Goal: Transaction & Acquisition: Purchase product/service

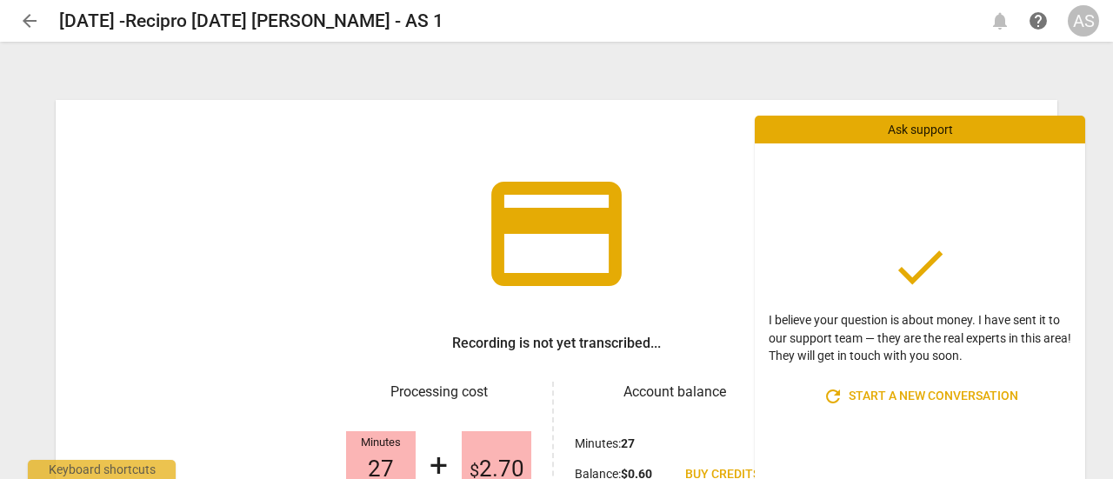
scroll to position [206, 0]
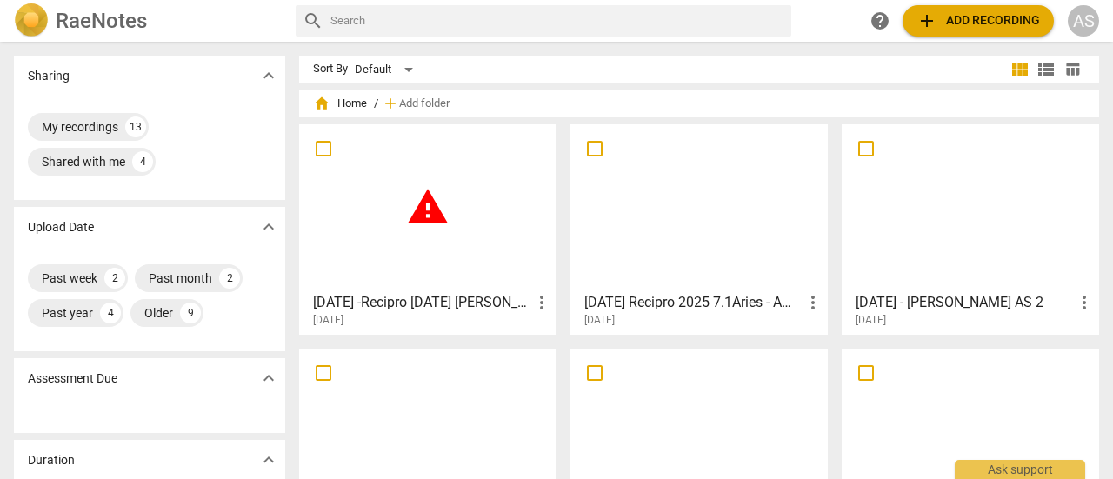
click at [434, 208] on span "warning" at bounding box center [427, 206] width 43 height 43
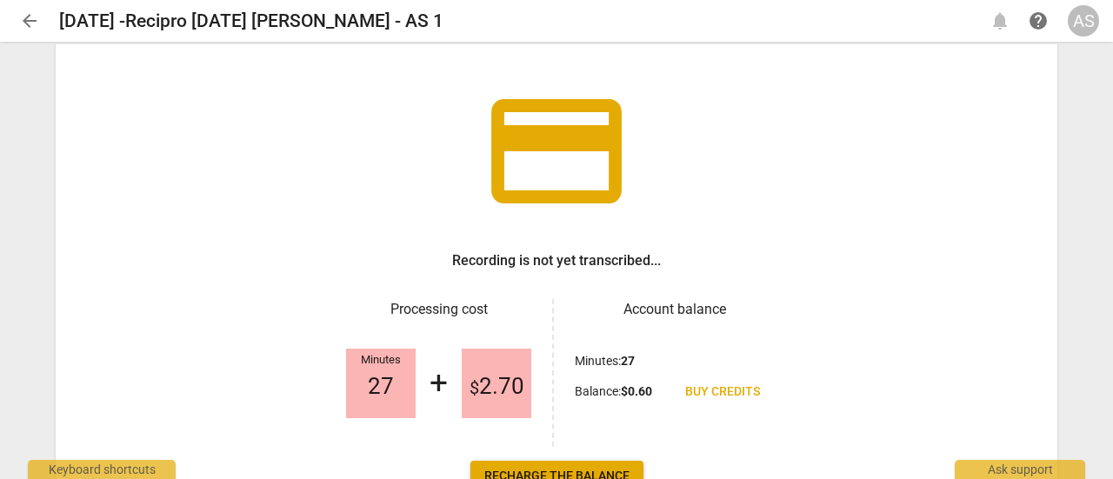
scroll to position [85, 0]
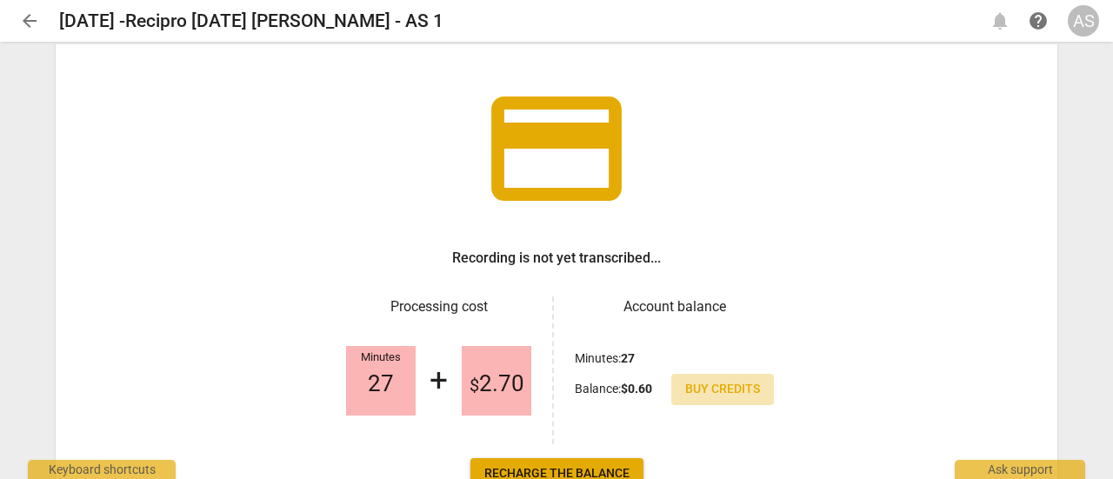
click at [729, 392] on span "Buy credits" at bounding box center [722, 389] width 75 height 17
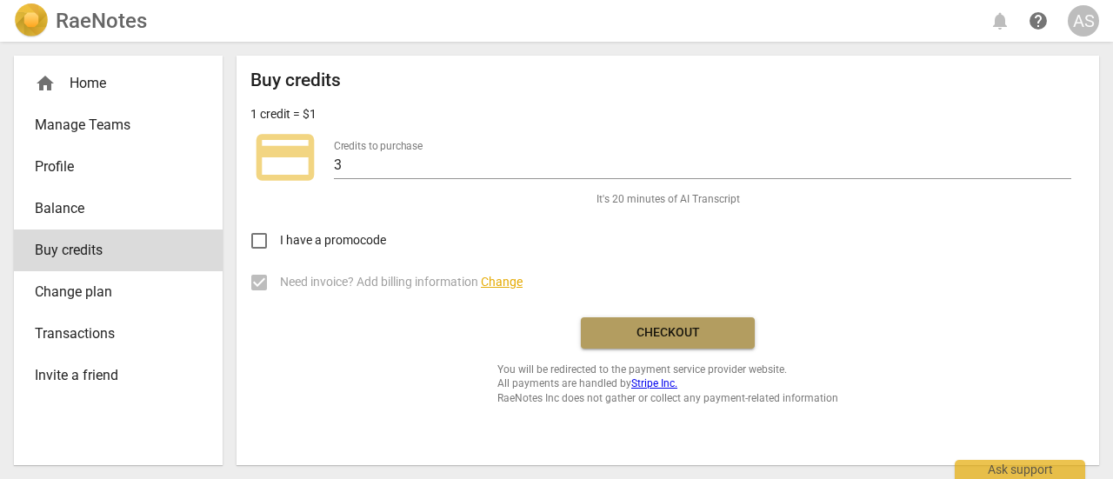
click at [640, 336] on span "Checkout" at bounding box center [668, 332] width 146 height 17
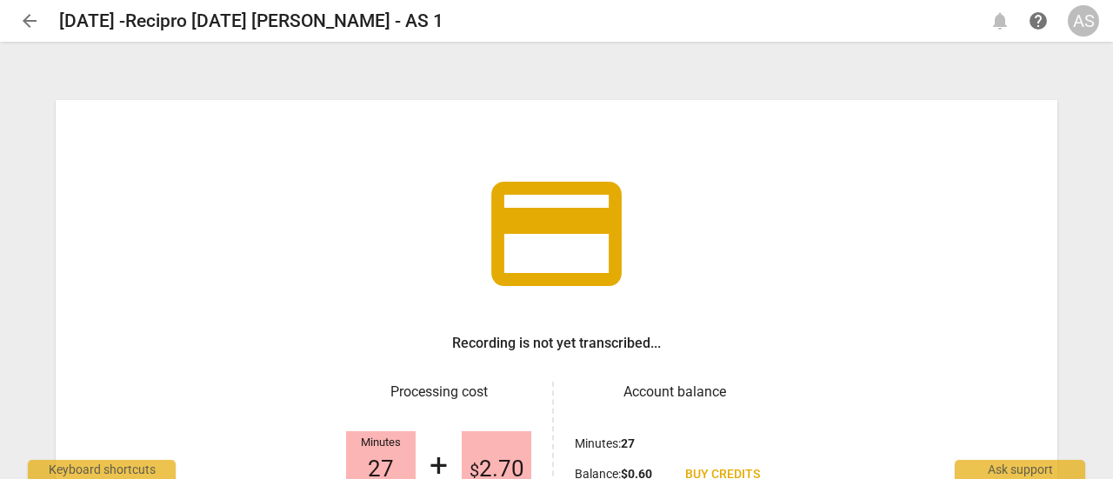
scroll to position [206, 0]
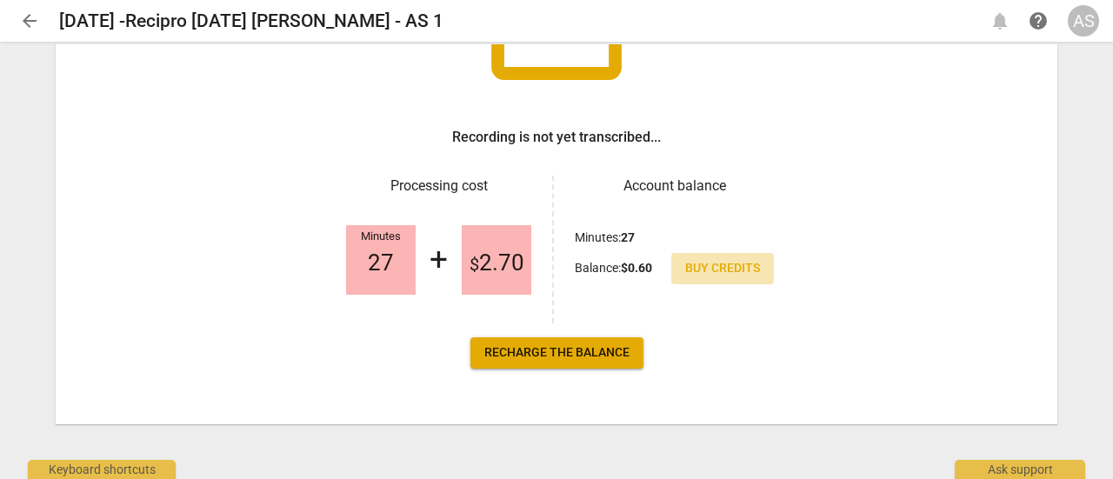
click at [721, 271] on span "Buy credits" at bounding box center [722, 268] width 75 height 17
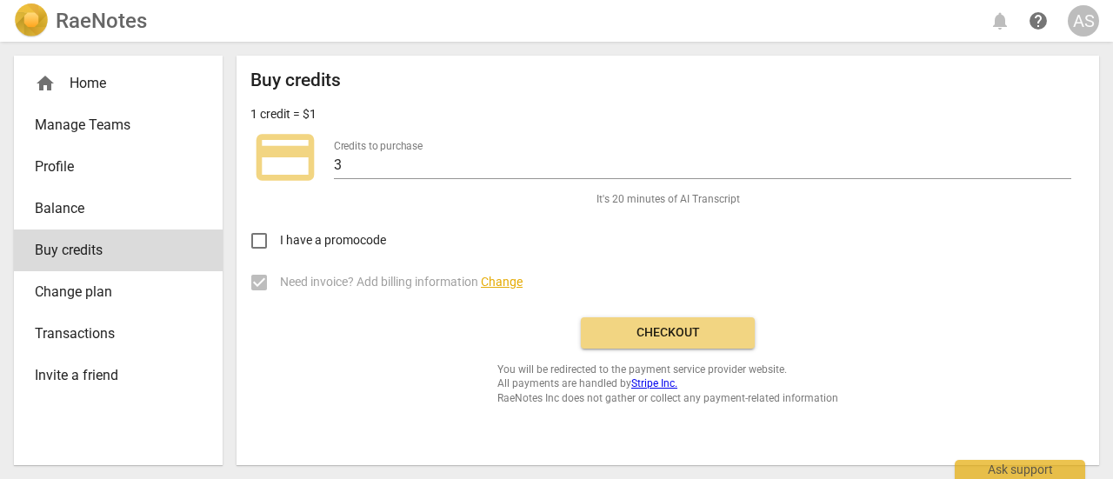
click at [694, 333] on span "Checkout" at bounding box center [668, 332] width 146 height 17
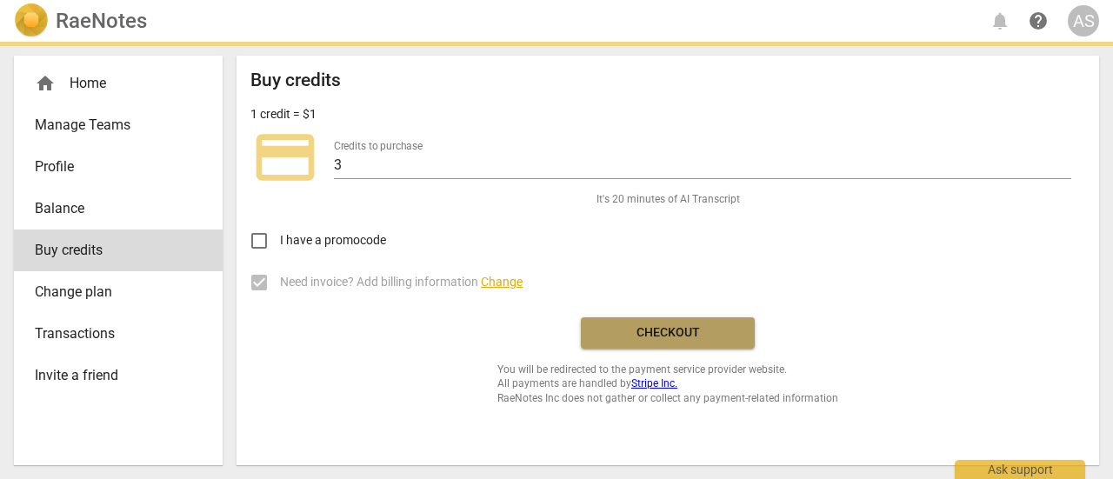
click at [657, 341] on button "Checkout" at bounding box center [668, 332] width 174 height 31
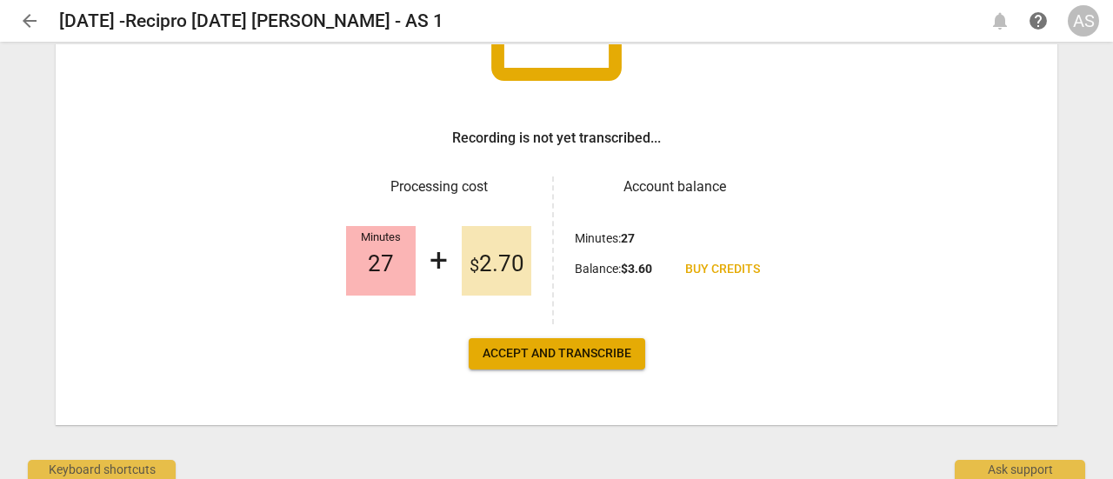
scroll to position [206, 0]
click at [549, 360] on span "Accept and transcribe" at bounding box center [557, 352] width 149 height 17
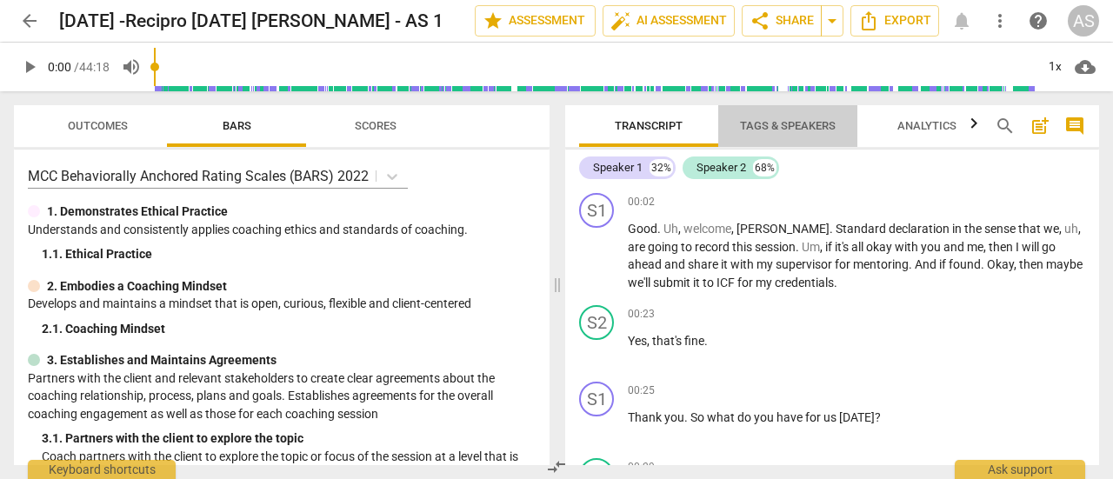
click at [785, 124] on span "Tags & Speakers" at bounding box center [788, 125] width 96 height 13
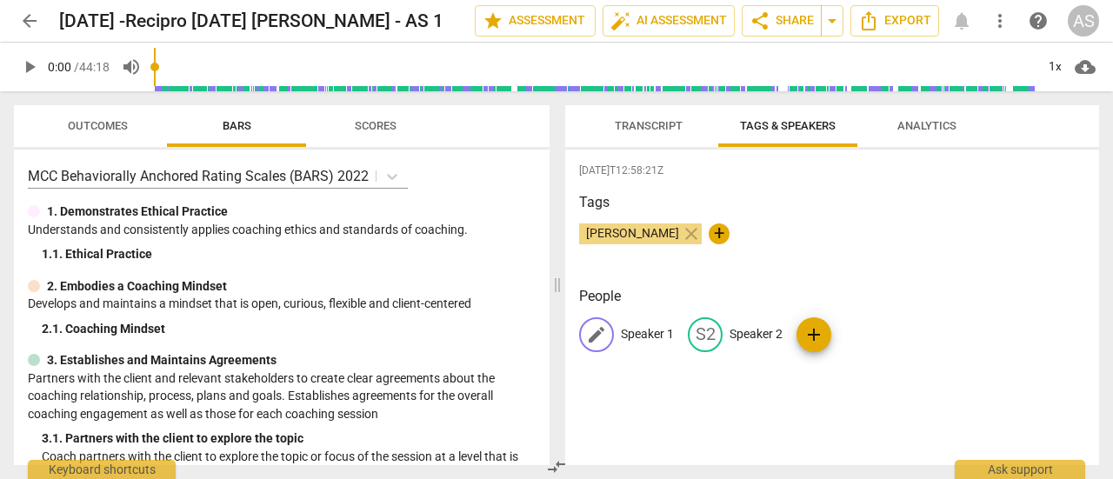
click at [653, 332] on p "Speaker 1" at bounding box center [647, 334] width 53 height 18
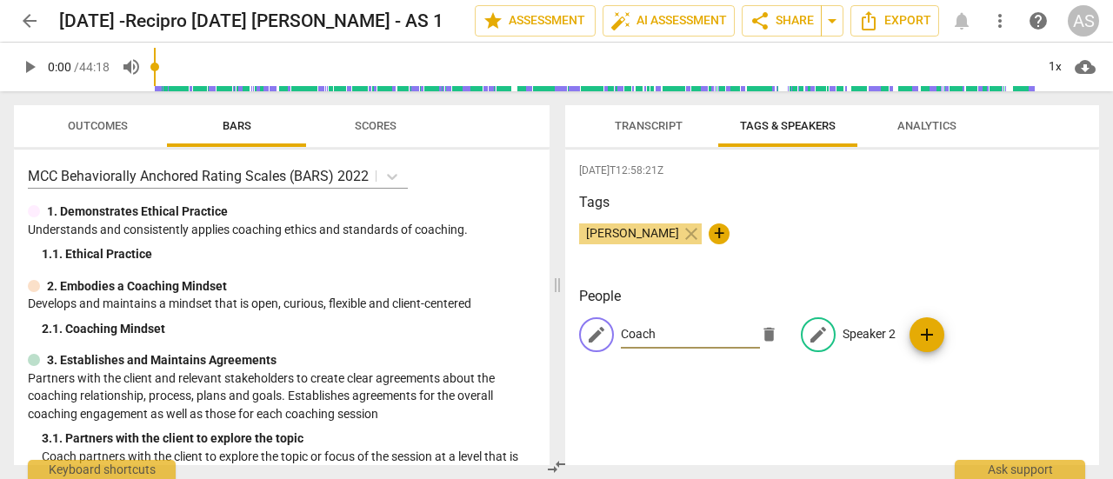
type input "Coach"
click at [842, 335] on p "Speaker 2" at bounding box center [868, 334] width 53 height 18
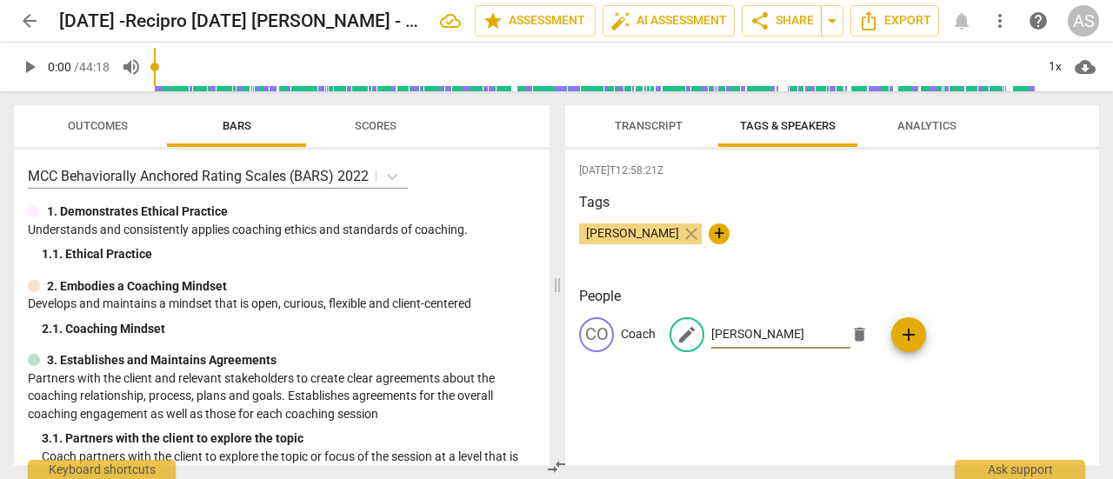
type input "Aaron"
click at [1042, 316] on div "People CO Coach edit Aaron delete add" at bounding box center [832, 333] width 506 height 94
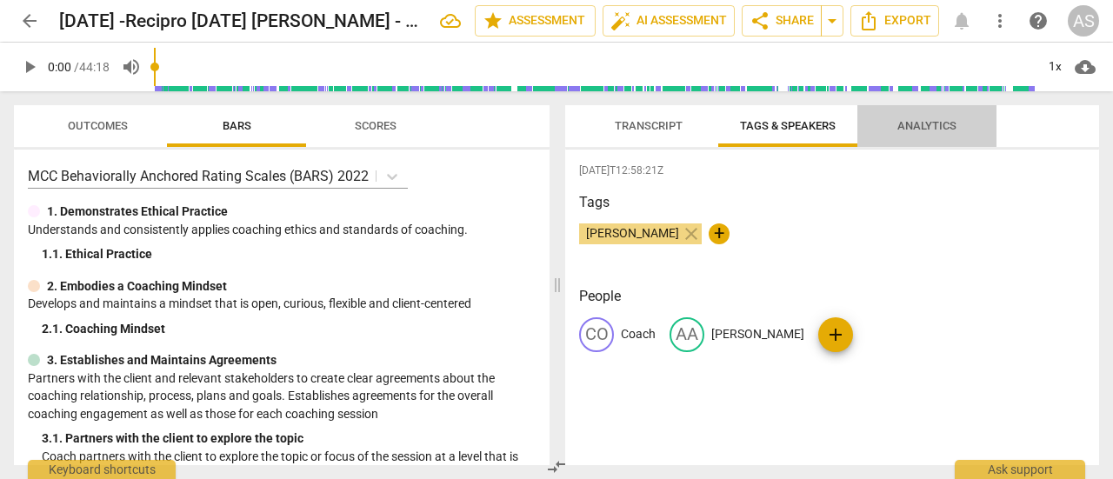
click at [912, 128] on span "Analytics" at bounding box center [926, 125] width 59 height 13
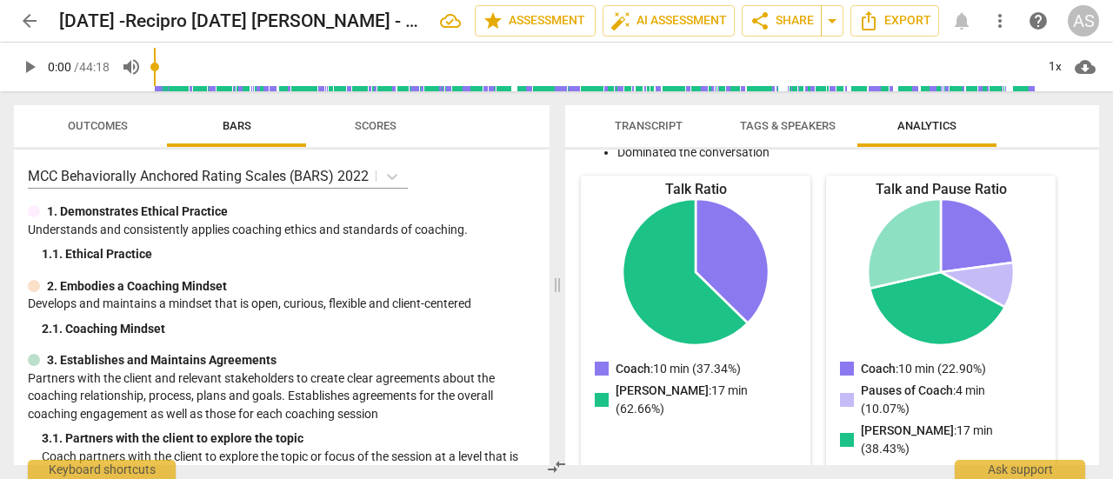
scroll to position [156, 0]
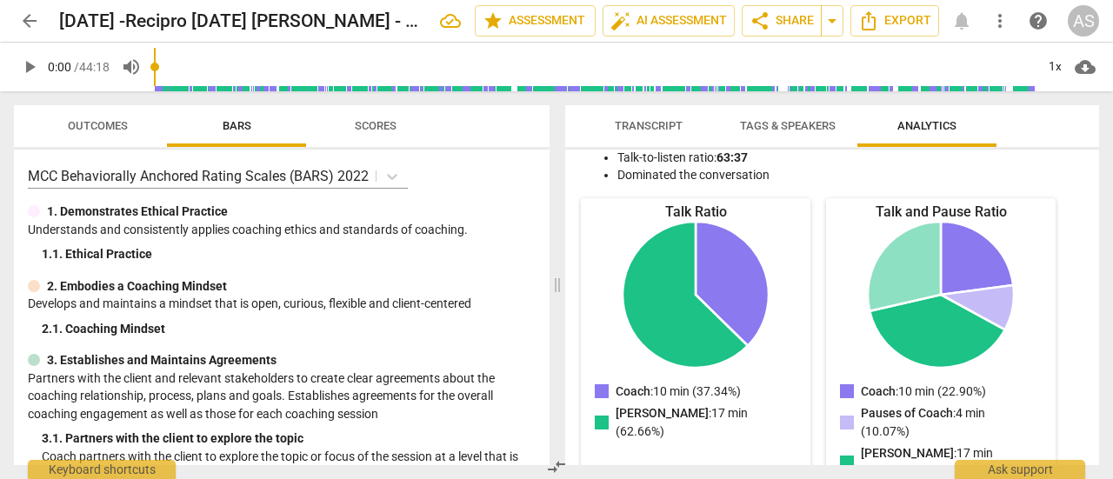
click at [631, 130] on span "Transcript" at bounding box center [649, 125] width 68 height 13
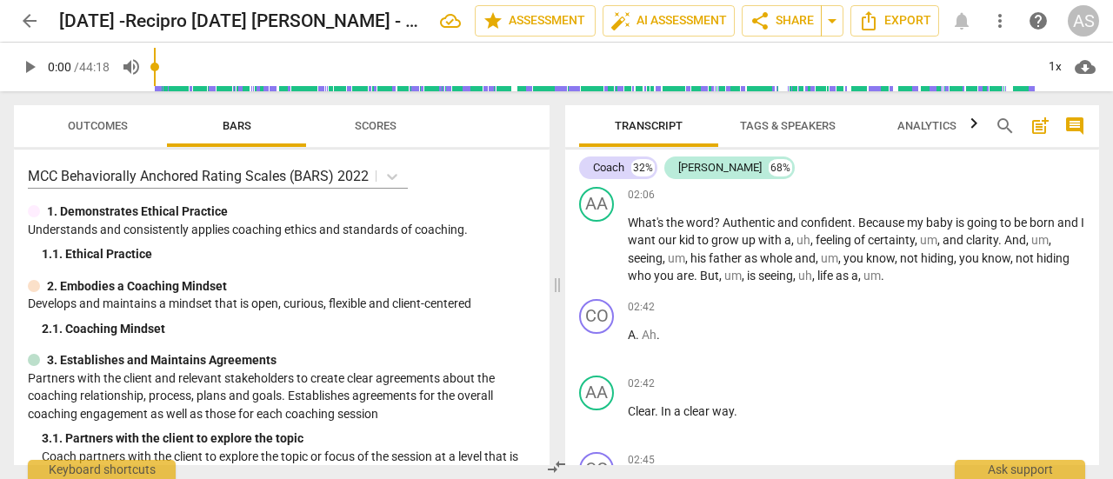
scroll to position [793, 0]
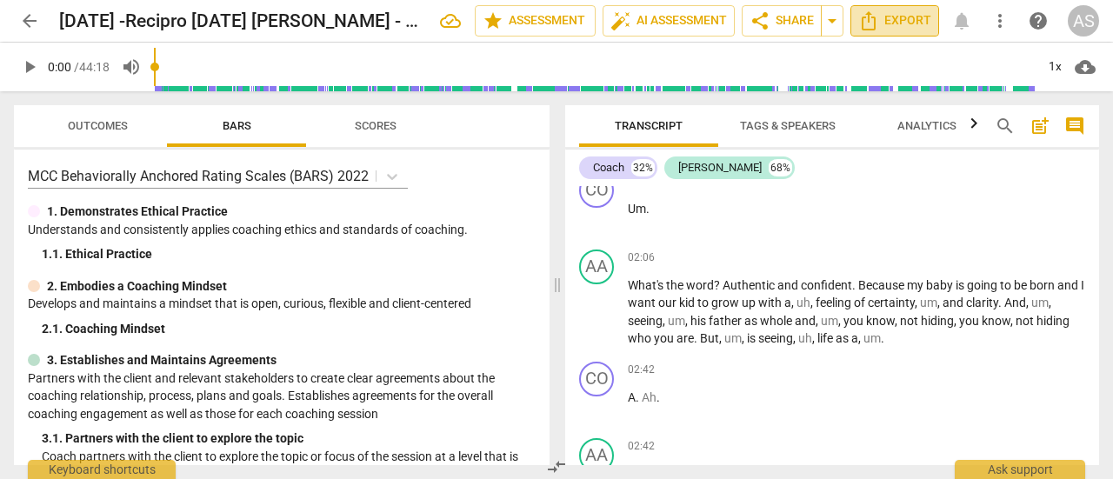
click at [912, 23] on span "Export" at bounding box center [894, 20] width 73 height 21
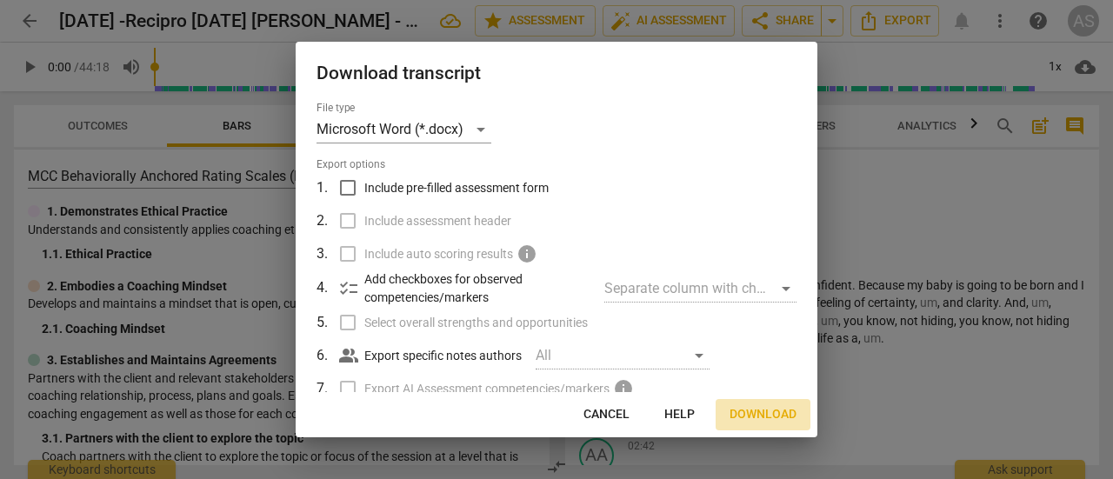
click at [767, 411] on span "Download" at bounding box center [762, 414] width 67 height 17
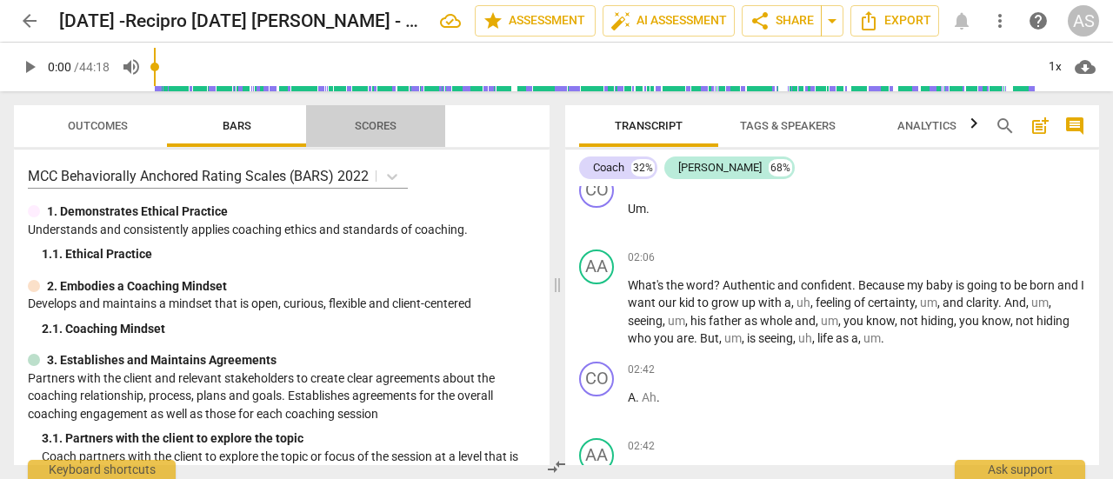
click at [376, 138] on button "Scores" at bounding box center [375, 126] width 139 height 42
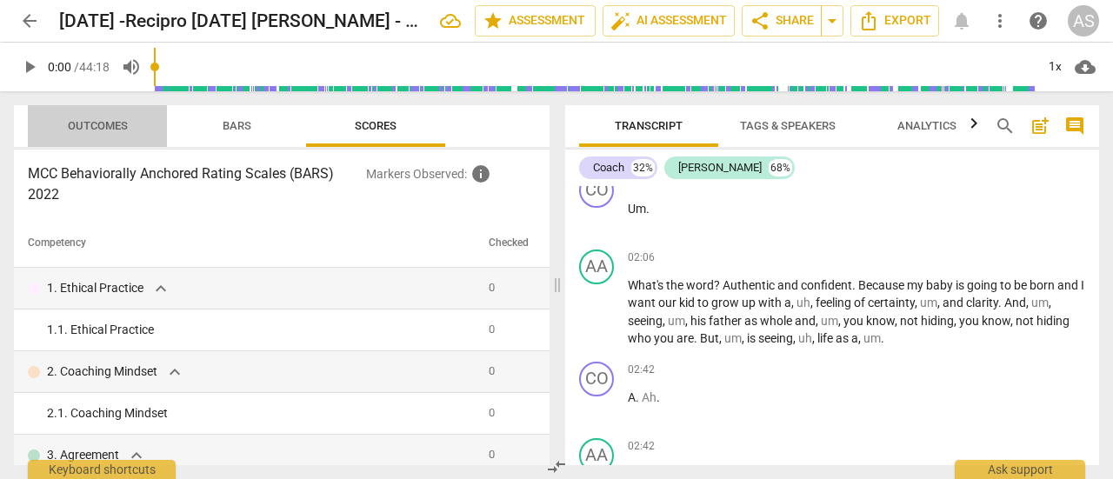
click at [119, 137] on span "Outcomes" at bounding box center [98, 126] width 102 height 23
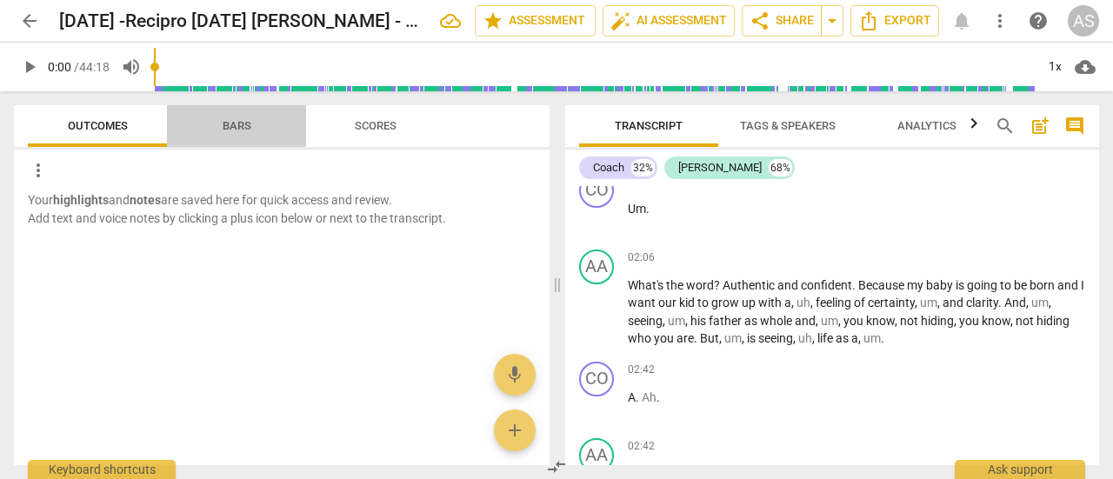
click at [222, 137] on span "Bars" at bounding box center [237, 126] width 70 height 23
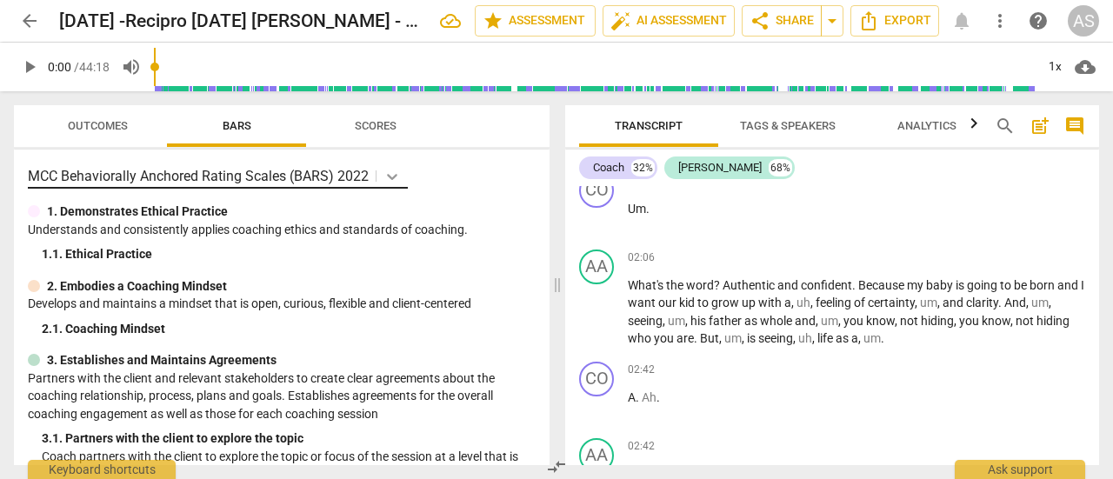
click at [395, 176] on icon at bounding box center [392, 177] width 10 height 6
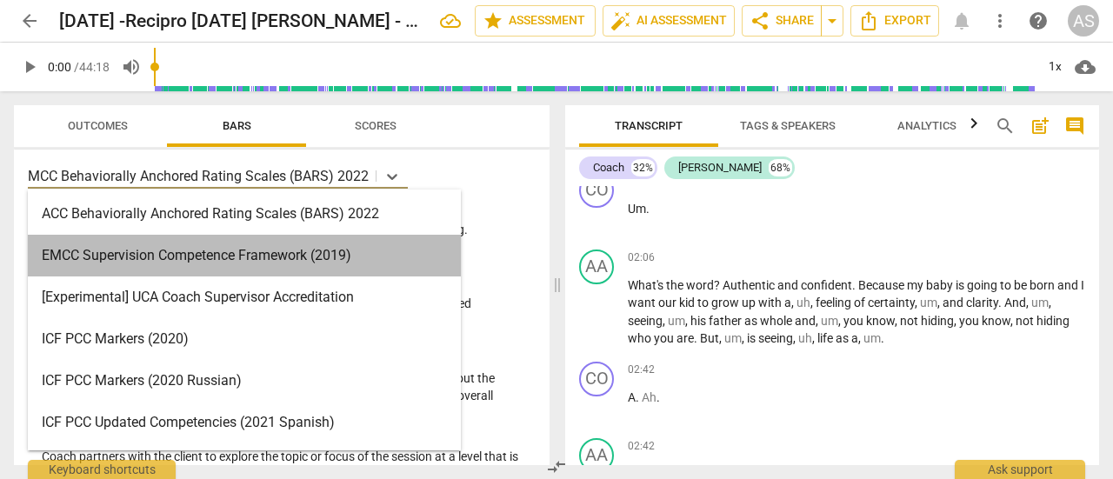
click at [460, 272] on div "EMCC Supervision Competence Framework (2019)" at bounding box center [244, 256] width 433 height 42
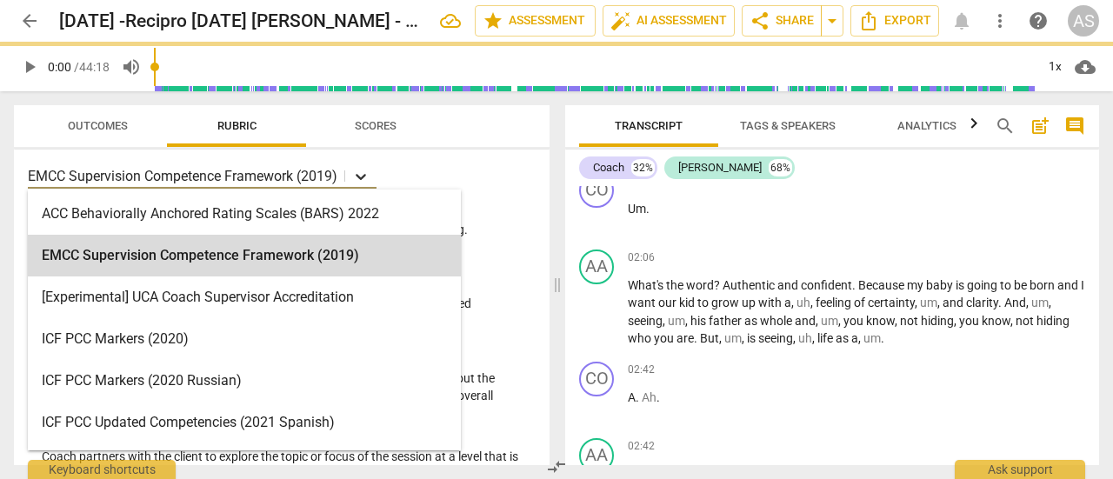
click at [354, 167] on div at bounding box center [360, 175] width 31 height 25
click at [403, 222] on div "ACC Behaviorally Anchored Rating Scales (BARS) 2022" at bounding box center [244, 214] width 433 height 42
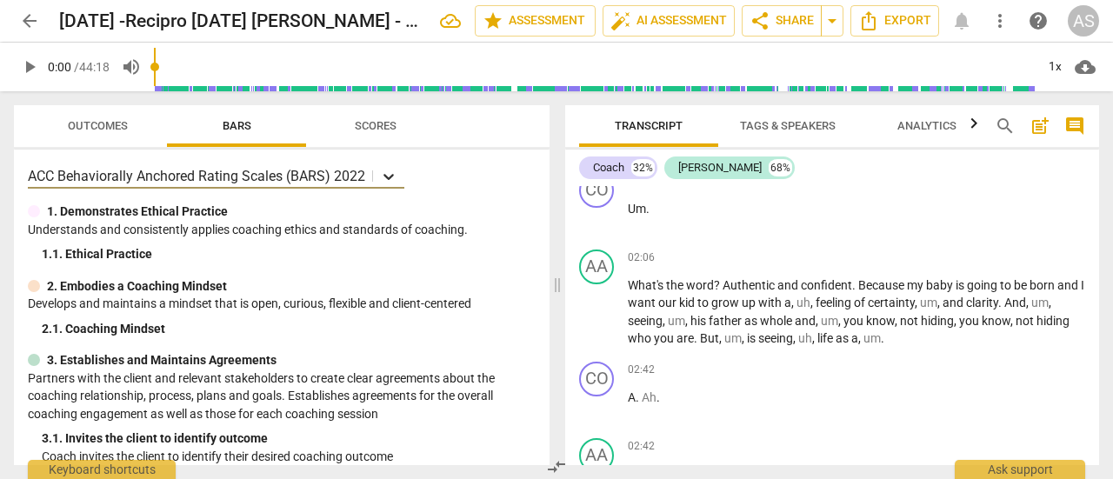
click at [387, 174] on icon at bounding box center [388, 176] width 17 height 17
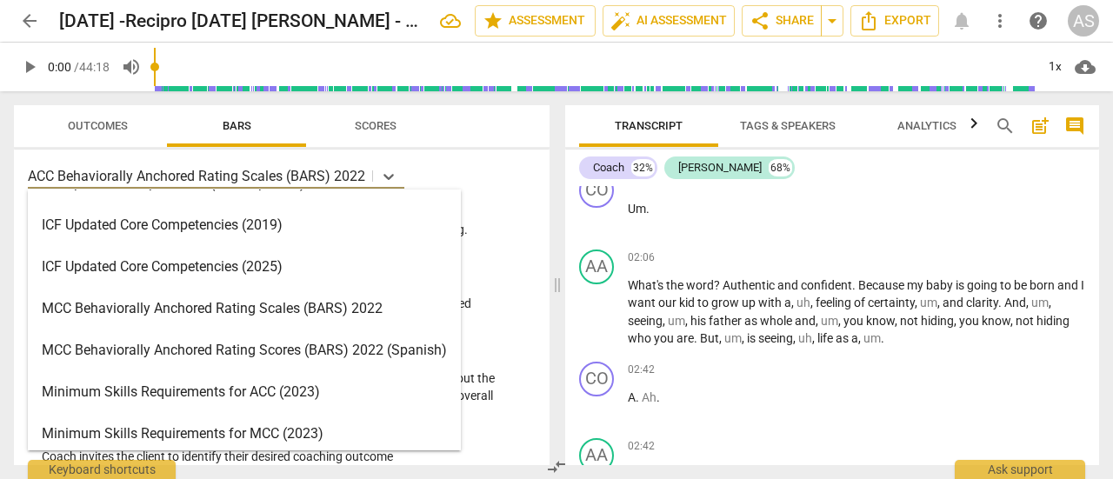
scroll to position [366, 0]
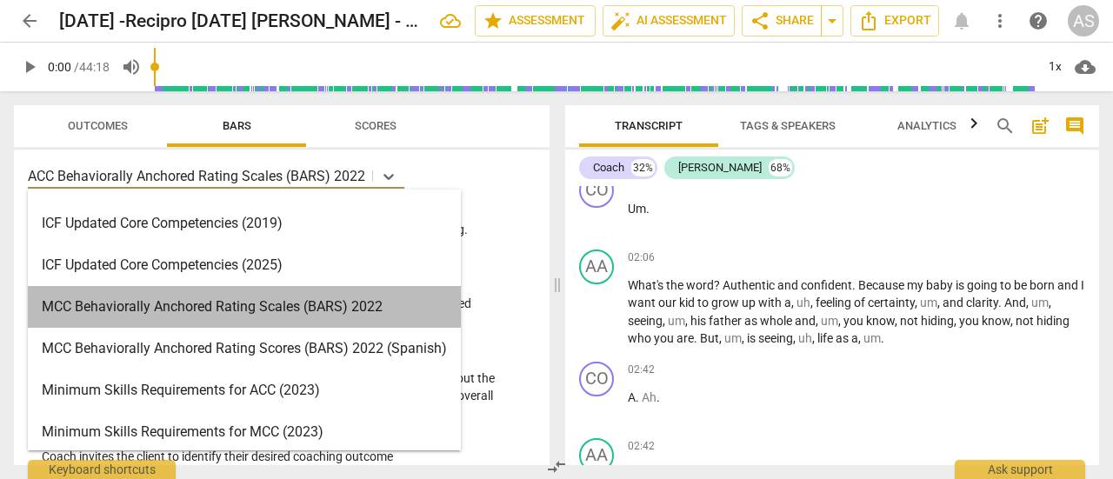
click at [344, 315] on div "MCC Behaviorally Anchored Rating Scales (BARS) 2022" at bounding box center [244, 307] width 433 height 42
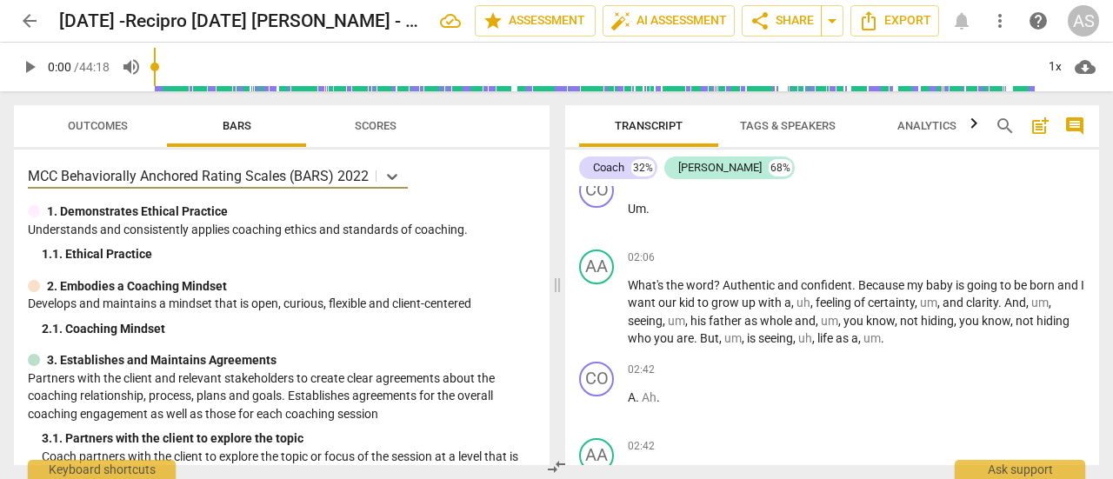
click at [110, 140] on button "Outcomes" at bounding box center [97, 126] width 139 height 42
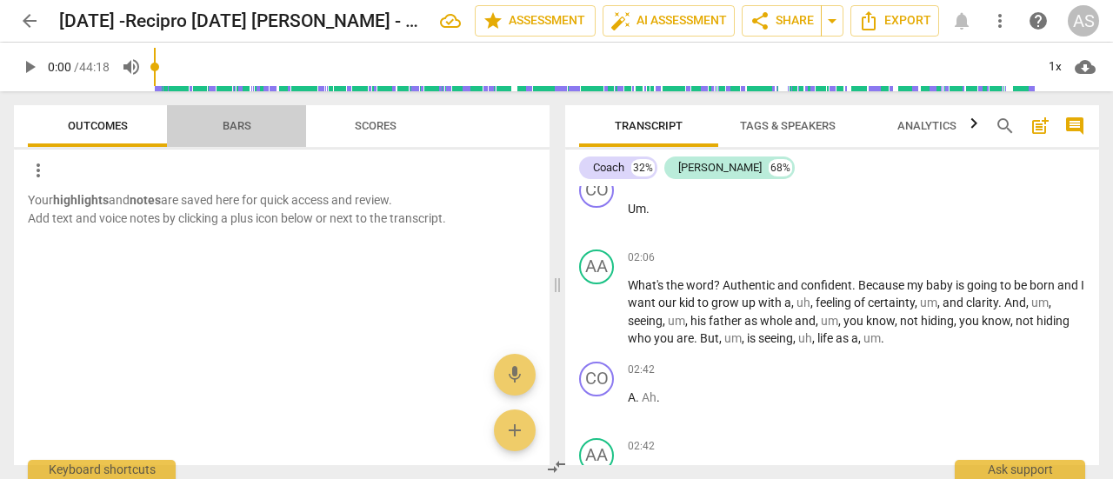
click at [224, 143] on button "Bars" at bounding box center [236, 126] width 139 height 42
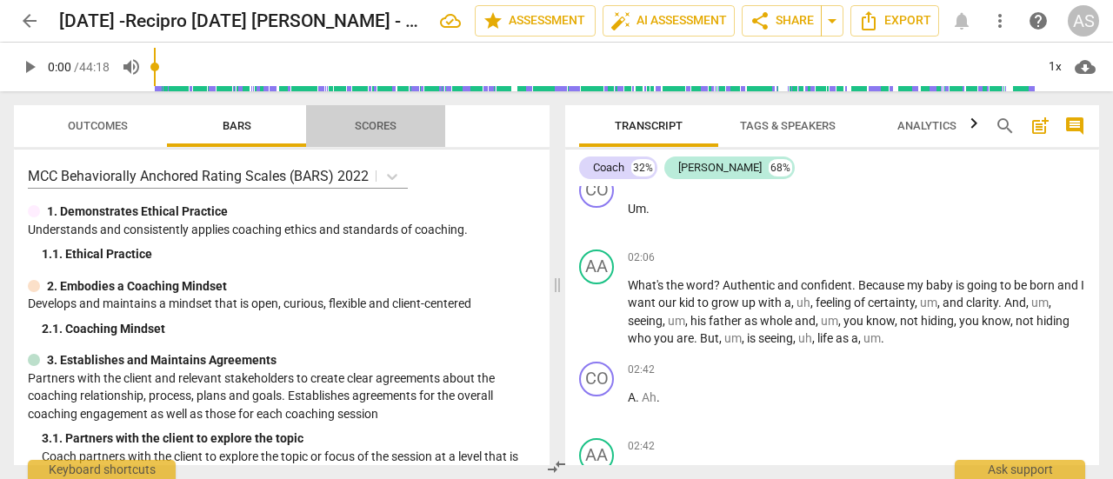
click at [379, 133] on span "Scores" at bounding box center [375, 126] width 83 height 23
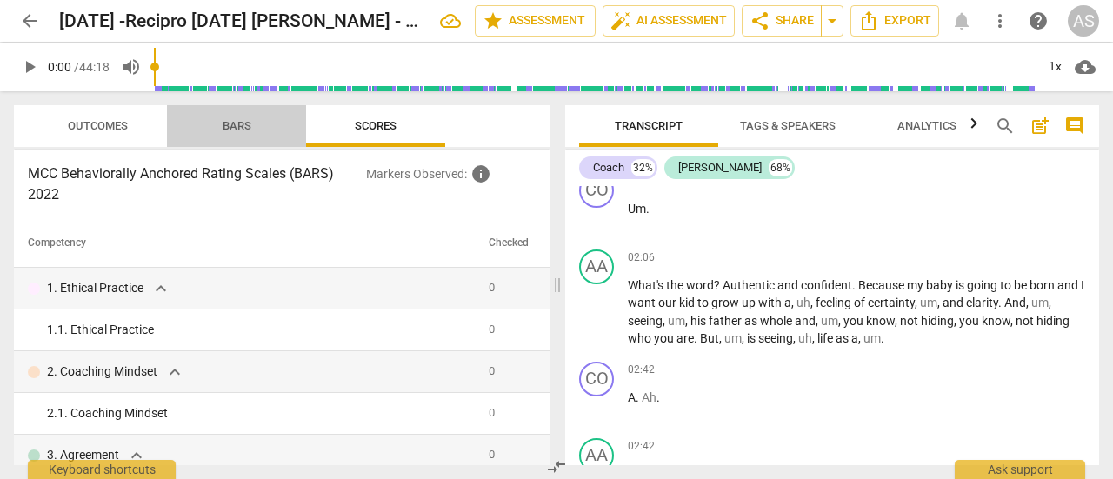
click at [231, 134] on span "Bars" at bounding box center [237, 126] width 70 height 23
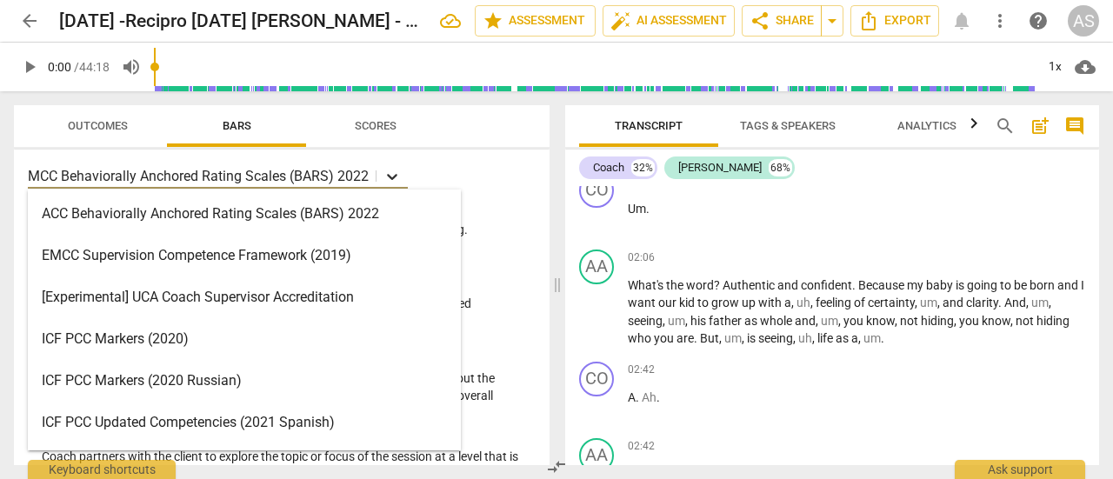
click at [397, 182] on icon at bounding box center [391, 176] width 17 height 17
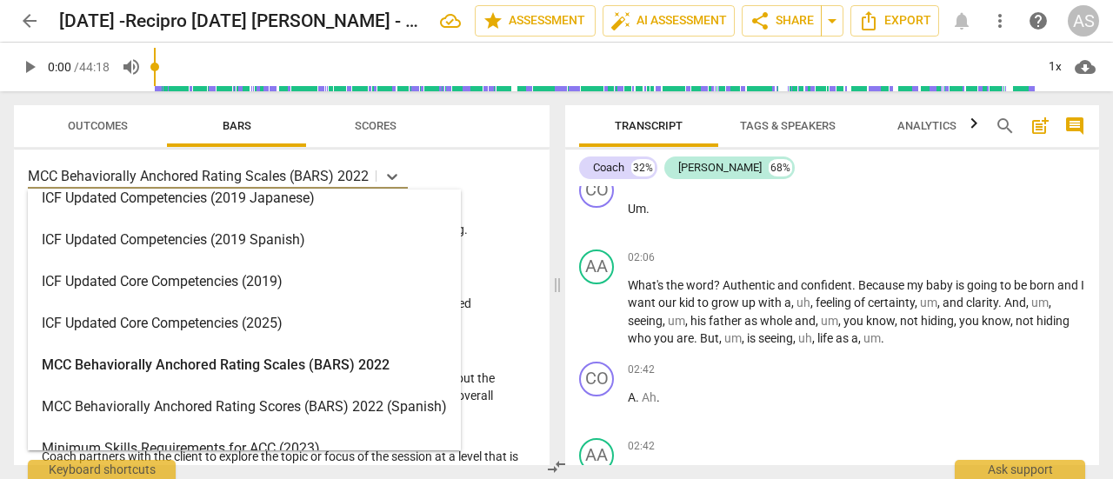
scroll to position [327, 0]
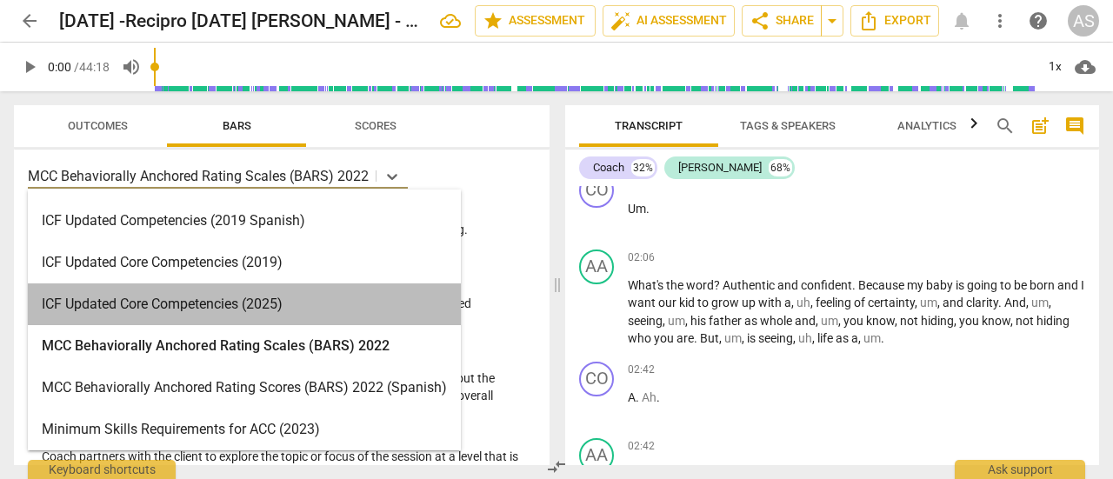
click at [193, 310] on div "ICF Updated Core Competencies (2025)" at bounding box center [244, 304] width 433 height 42
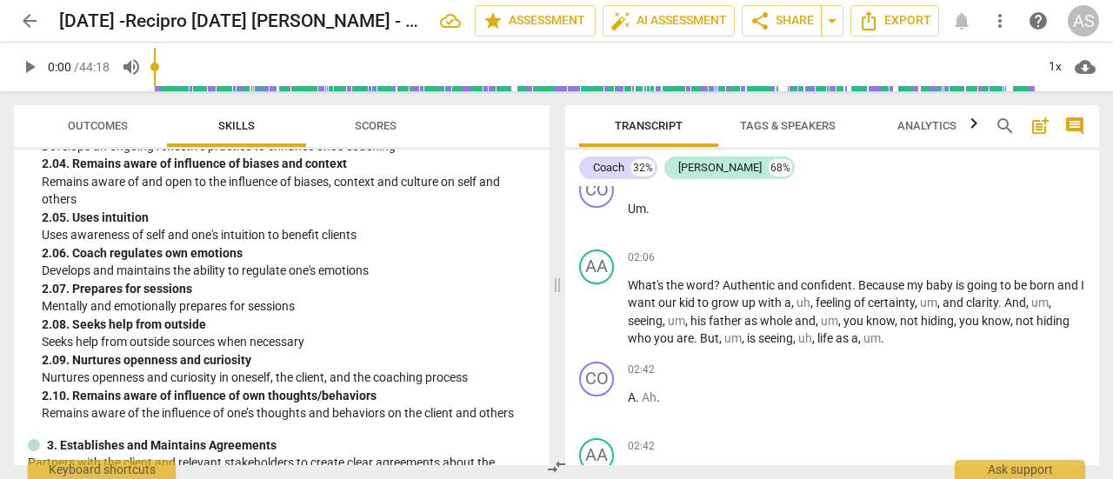
scroll to position [0, 0]
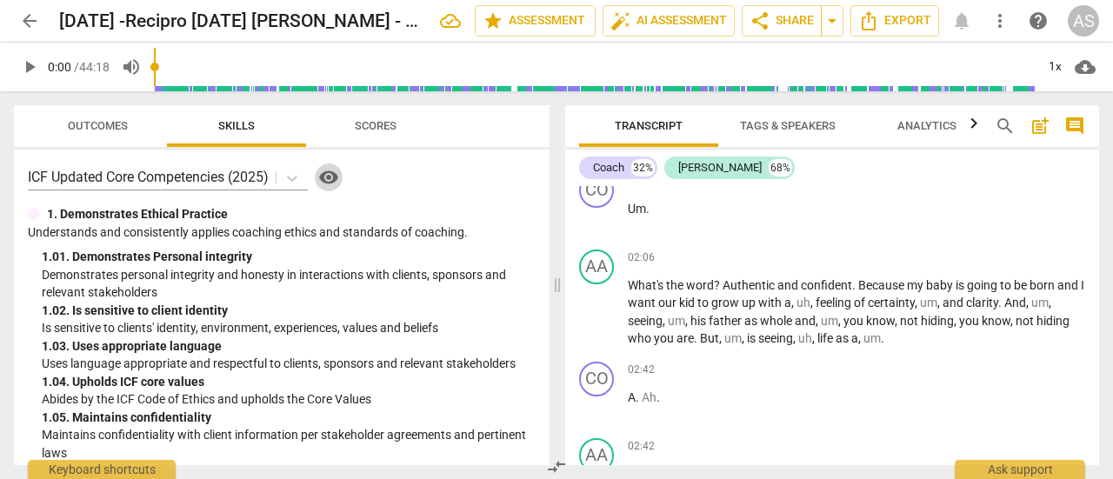
click at [335, 177] on span "visibility" at bounding box center [328, 177] width 21 height 21
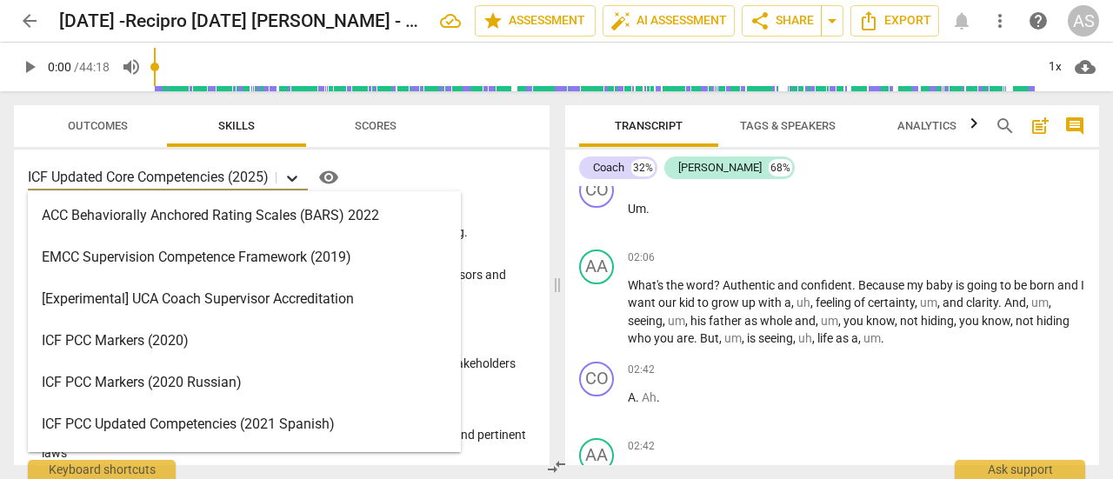
click at [290, 180] on icon at bounding box center [291, 178] width 17 height 17
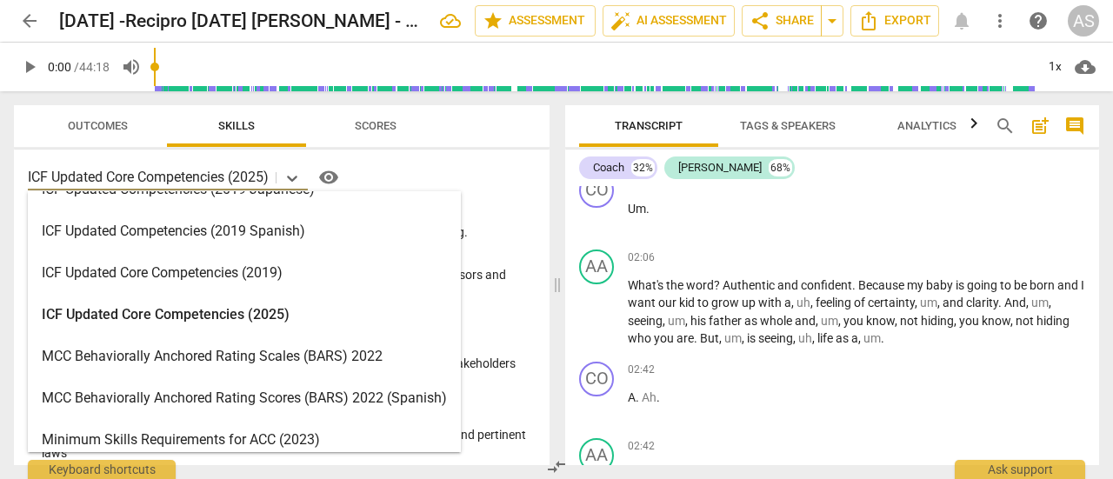
scroll to position [320, 0]
click at [295, 360] on div "MCC Behaviorally Anchored Rating Scales (BARS) 2022" at bounding box center [244, 355] width 433 height 42
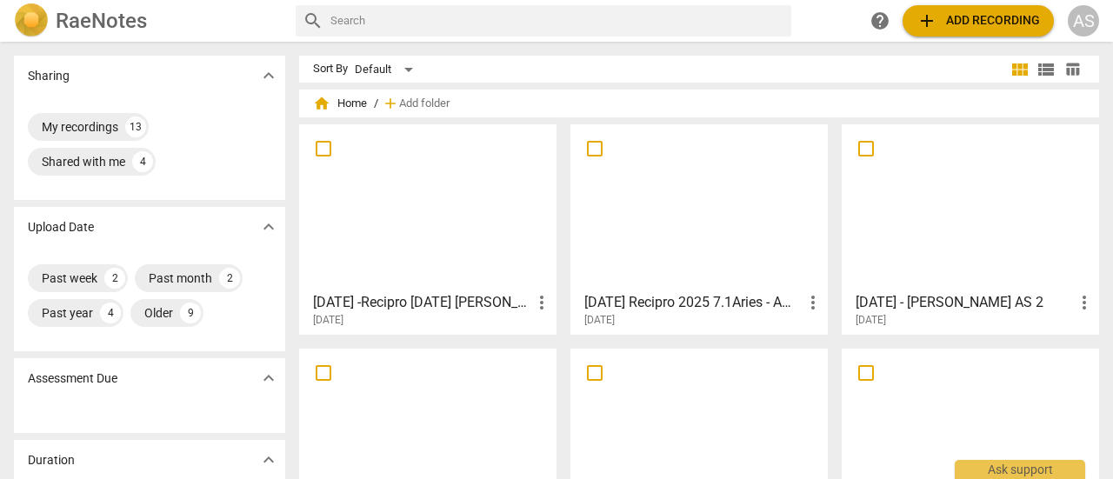
click at [925, 248] on div at bounding box center [970, 207] width 245 height 154
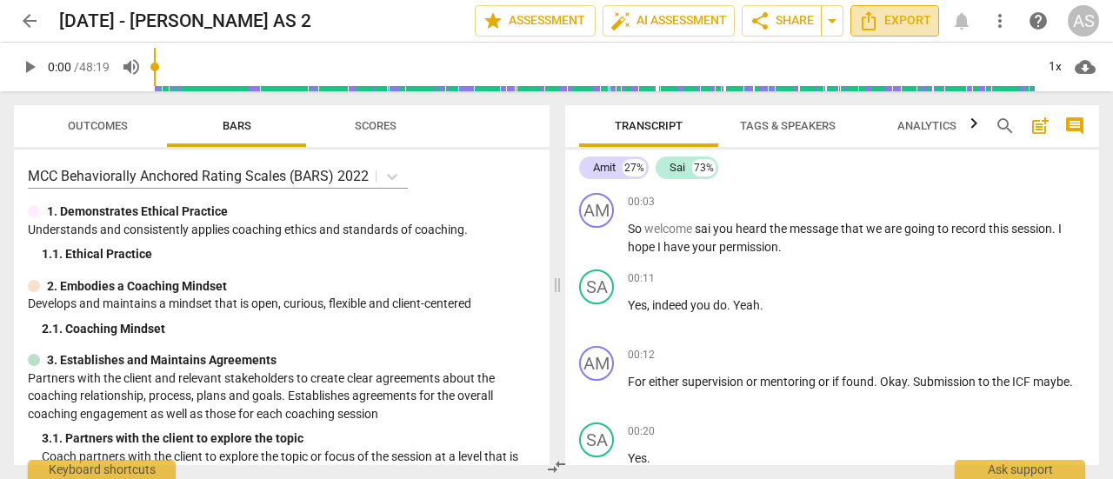
click at [895, 30] on span "Export" at bounding box center [894, 20] width 73 height 21
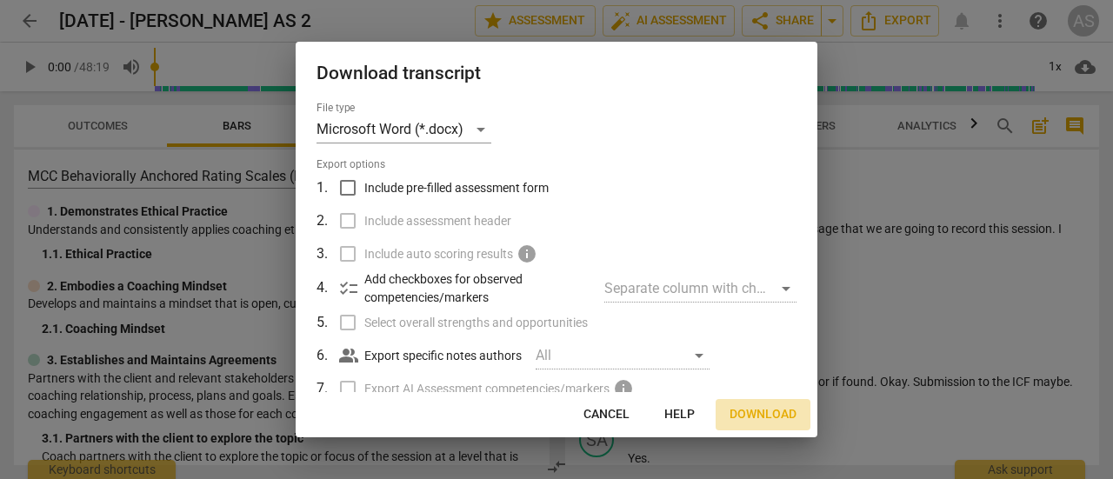
click at [759, 416] on span "Download" at bounding box center [762, 414] width 67 height 17
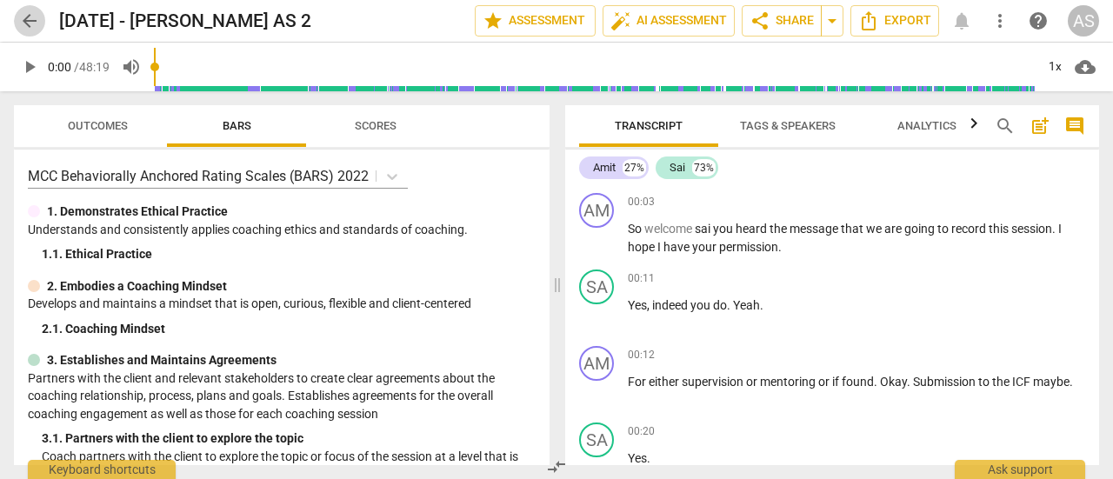
click at [27, 30] on span "arrow_back" at bounding box center [29, 20] width 21 height 21
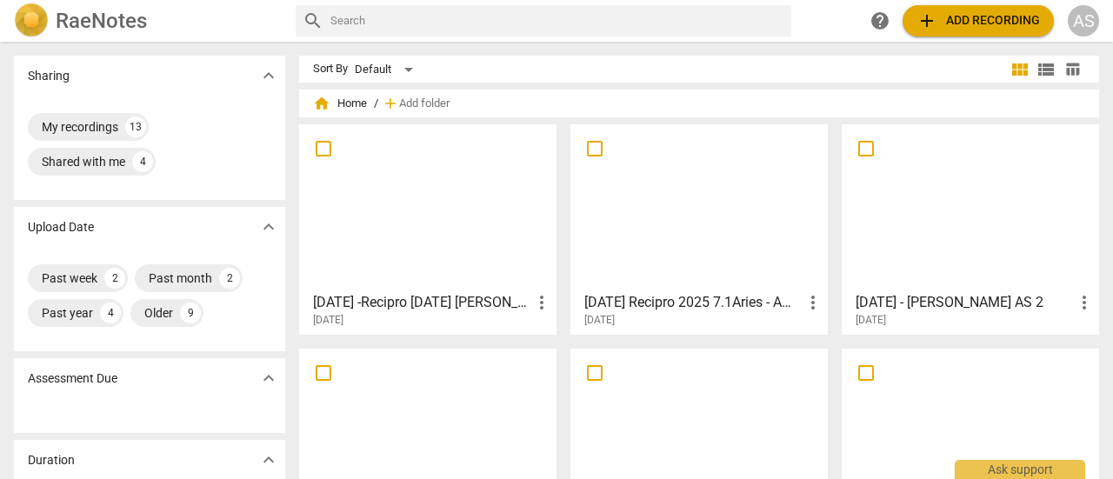
click at [728, 230] on div at bounding box center [698, 207] width 245 height 154
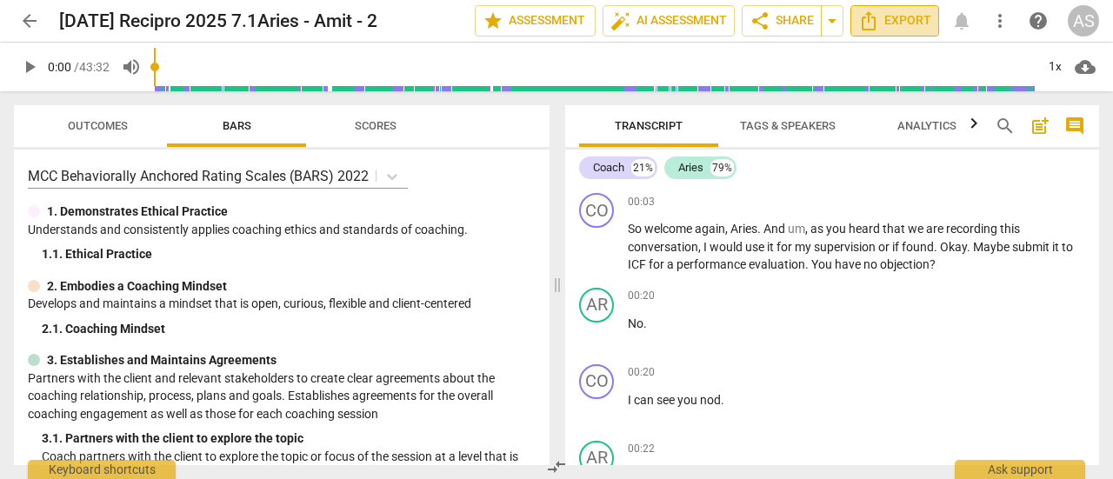
click at [896, 29] on span "Export" at bounding box center [894, 20] width 73 height 21
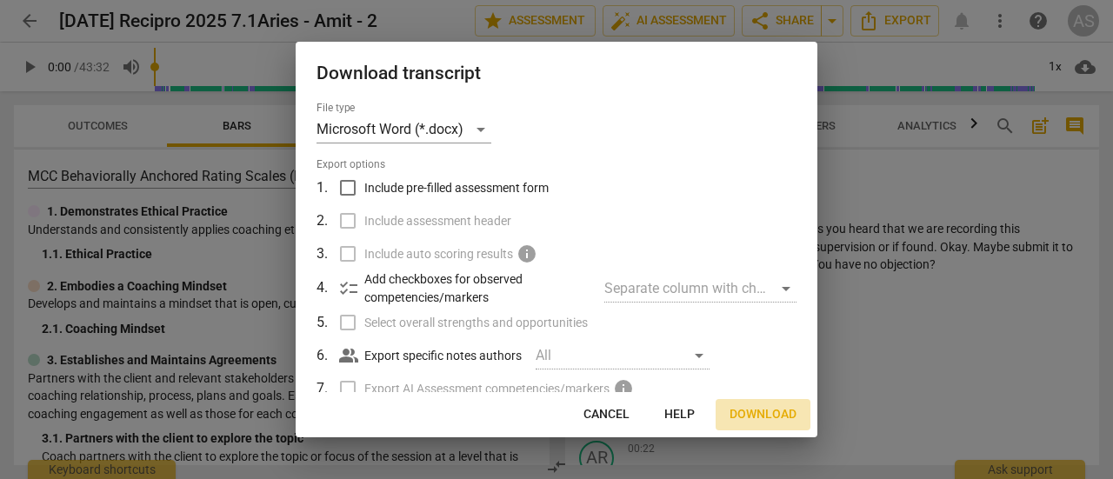
click at [769, 416] on span "Download" at bounding box center [762, 414] width 67 height 17
